Goal: Browse casually: Explore the website without a specific task or goal

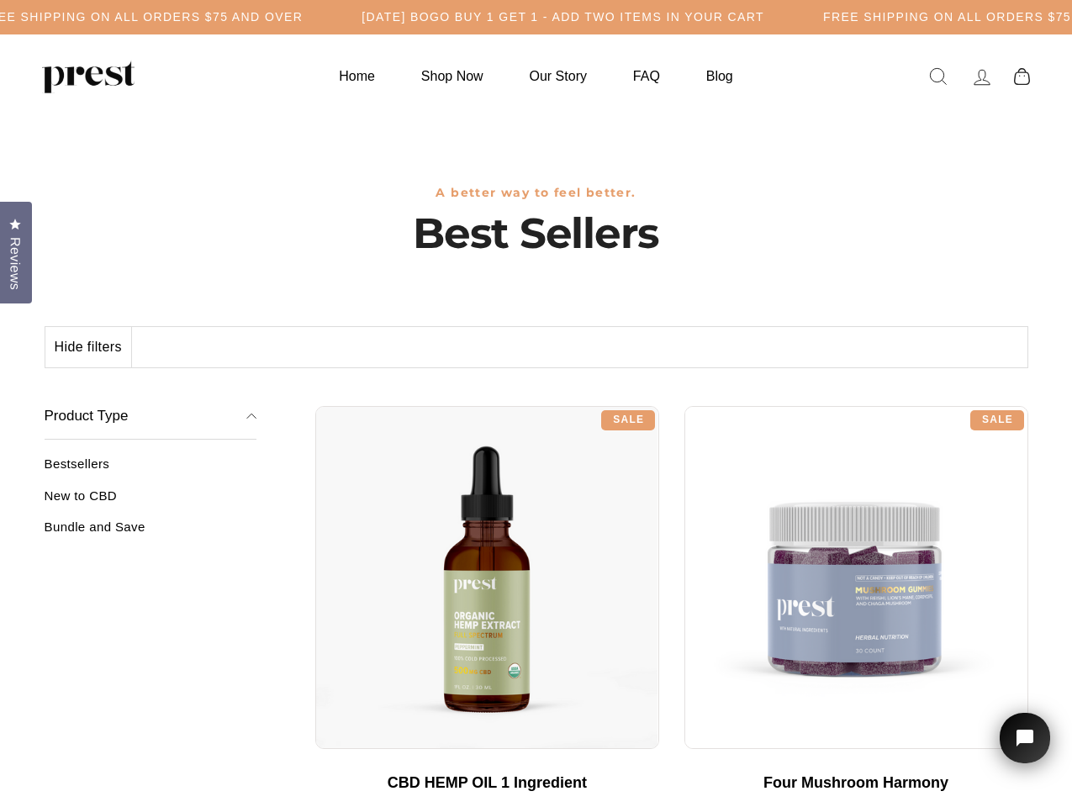
click at [536, 404] on div "**********" at bounding box center [671, 400] width 713 height 13
click at [303, 17] on h5 "Free Shipping on all orders $75 and over" at bounding box center [141, 17] width 323 height 14
click at [89, 347] on button "Hide filters" at bounding box center [88, 347] width 87 height 40
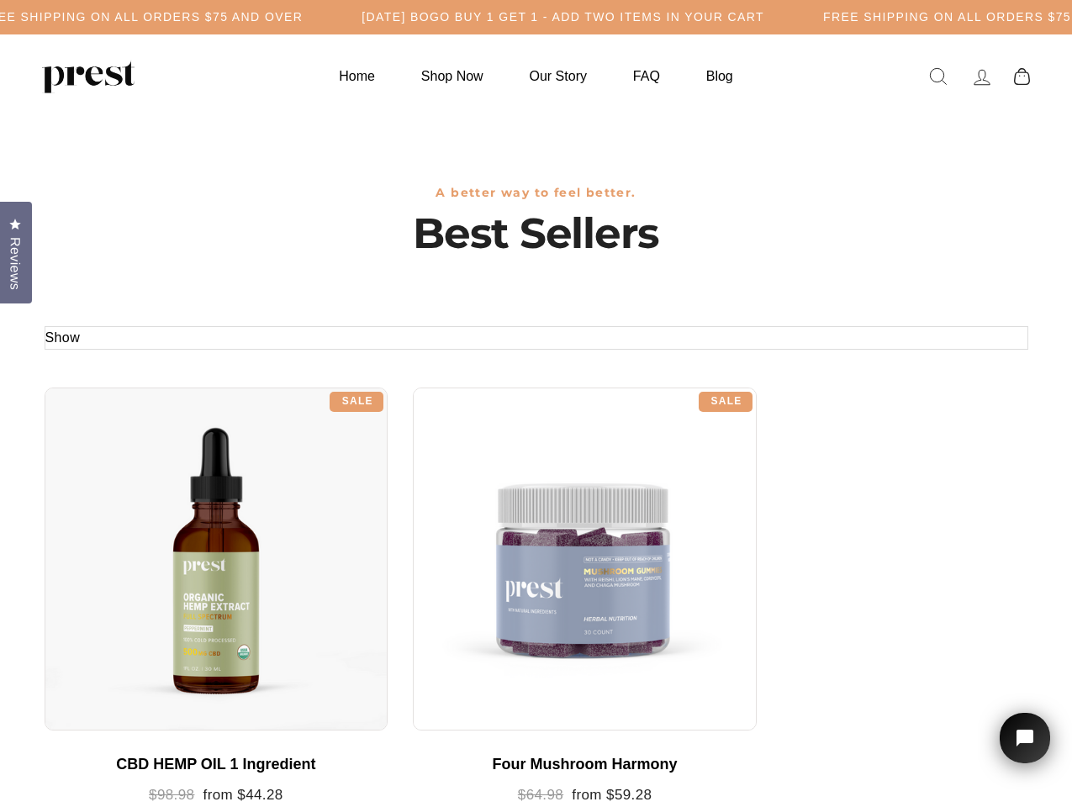
click at [151, 502] on div at bounding box center [217, 560] width 344 height 344
click at [151, 533] on div at bounding box center [217, 560] width 344 height 344
click at [16, 251] on span "Reviews" at bounding box center [15, 263] width 22 height 53
click at [1025, 738] on icon "Open chat widget" at bounding box center [1035, 739] width 26 height 26
